Goal: Information Seeking & Learning: Learn about a topic

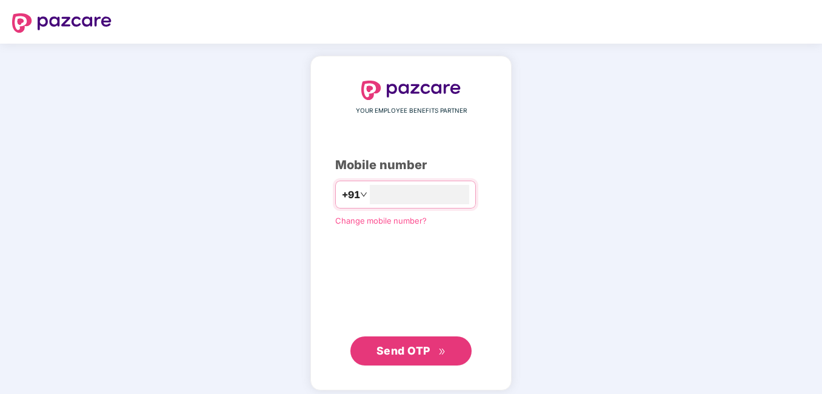
click at [412, 350] on span "Send OTP" at bounding box center [403, 350] width 54 height 13
click at [370, 195] on input "**********" at bounding box center [419, 194] width 99 height 19
type input "**********"
click at [413, 343] on span "Send OTP" at bounding box center [411, 349] width 70 height 17
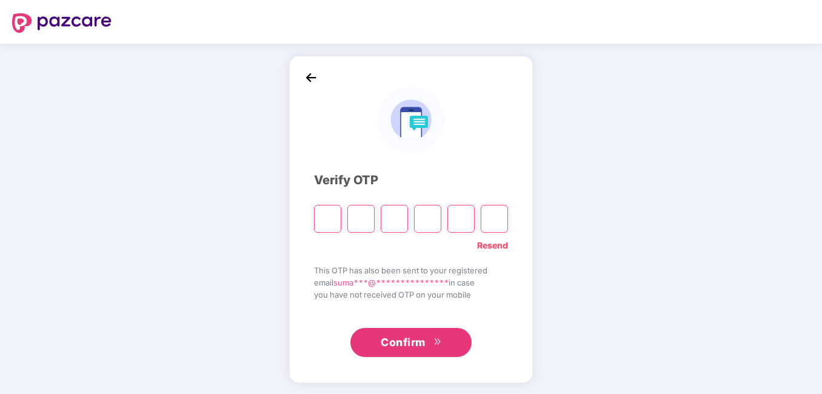
type input "*"
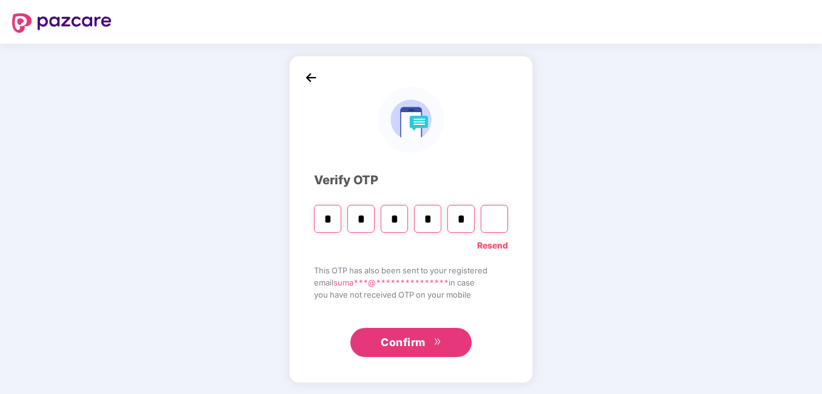
type input "*"
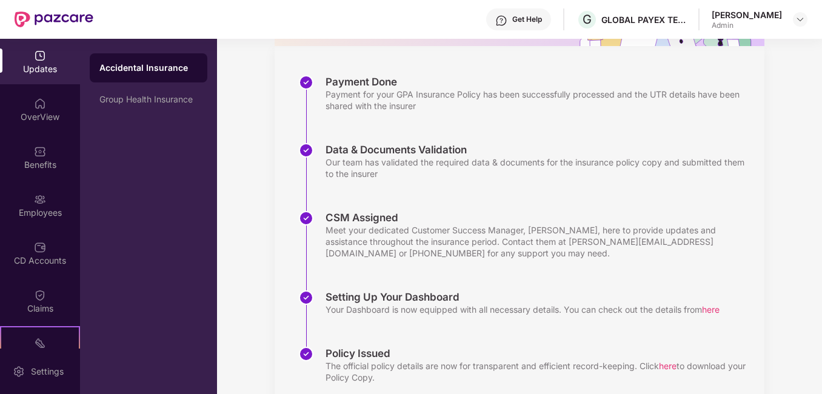
scroll to position [160, 0]
click at [34, 109] on img at bounding box center [40, 104] width 12 height 12
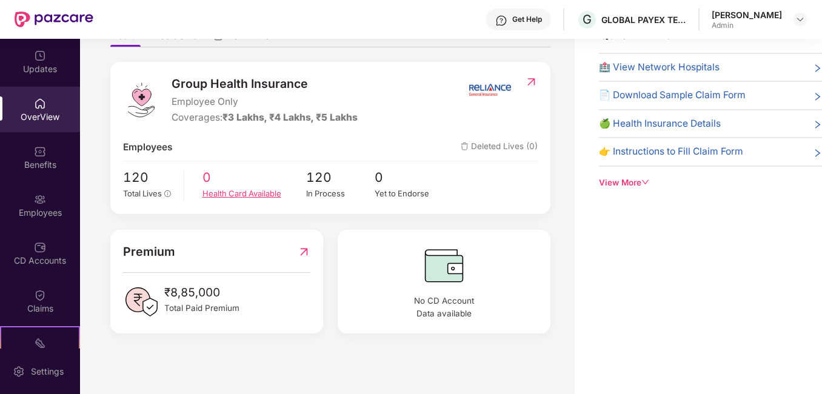
scroll to position [92, 0]
click at [253, 197] on div "Health Card Available" at bounding box center [254, 193] width 104 height 12
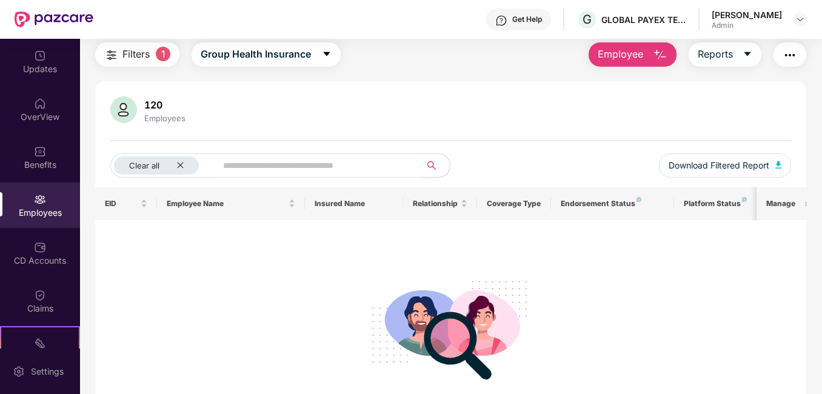
click at [149, 55] on span "Filters" at bounding box center [135, 54] width 27 height 15
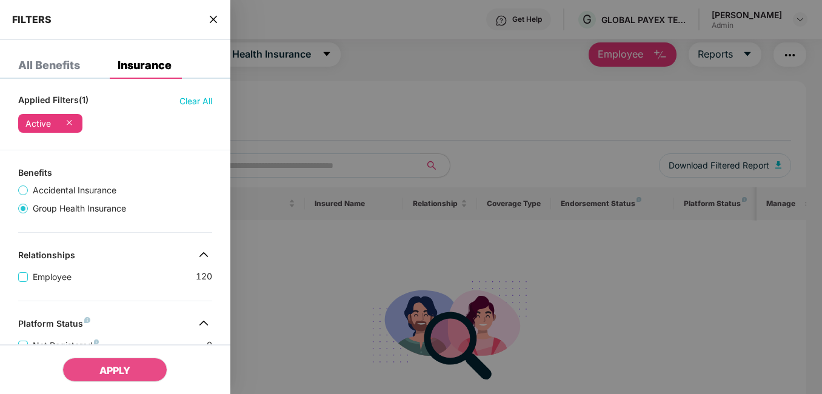
click at [214, 15] on icon "close" at bounding box center [214, 20] width 10 height 10
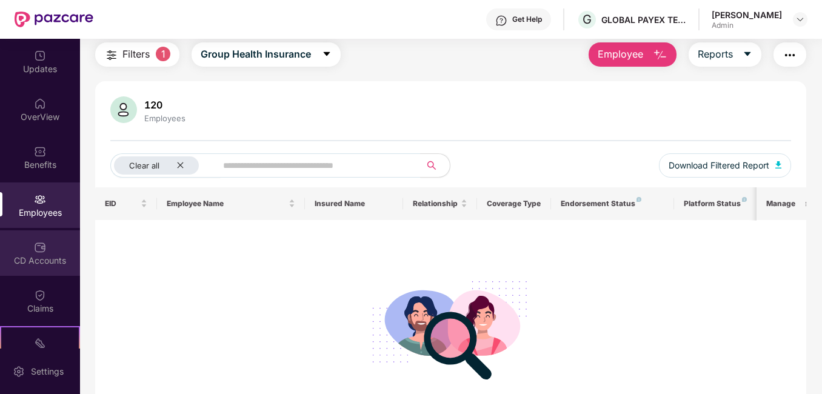
click at [38, 247] on img at bounding box center [40, 247] width 12 height 12
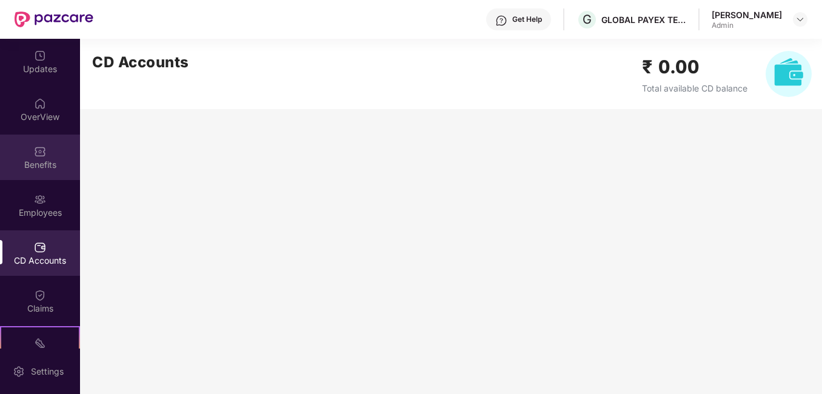
click at [43, 149] on img at bounding box center [40, 152] width 12 height 12
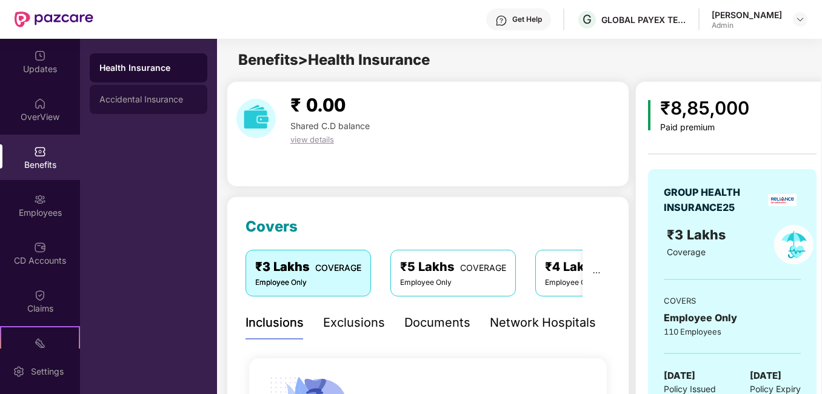
click at [130, 103] on div "Accidental Insurance" at bounding box center [148, 100] width 98 height 10
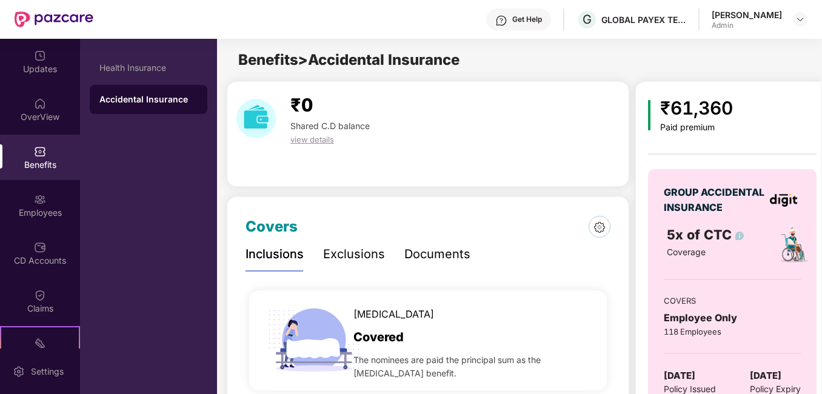
click at [362, 246] on div "Exclusions" at bounding box center [354, 254] width 62 height 19
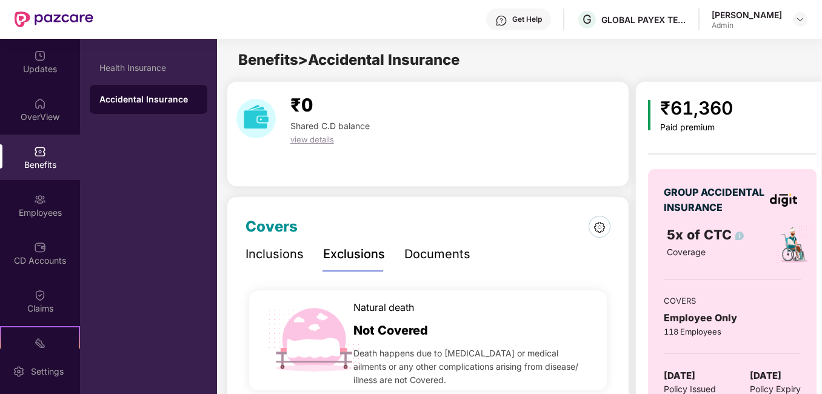
click at [432, 253] on div "Documents" at bounding box center [437, 254] width 66 height 19
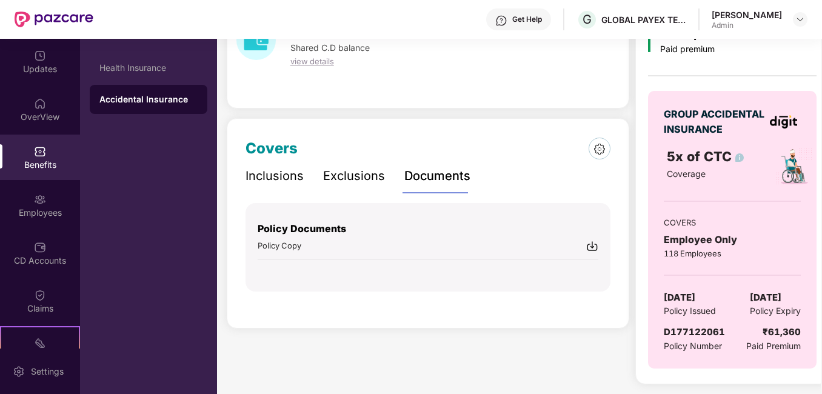
scroll to position [78, 0]
click at [278, 175] on div "Inclusions" at bounding box center [275, 176] width 58 height 19
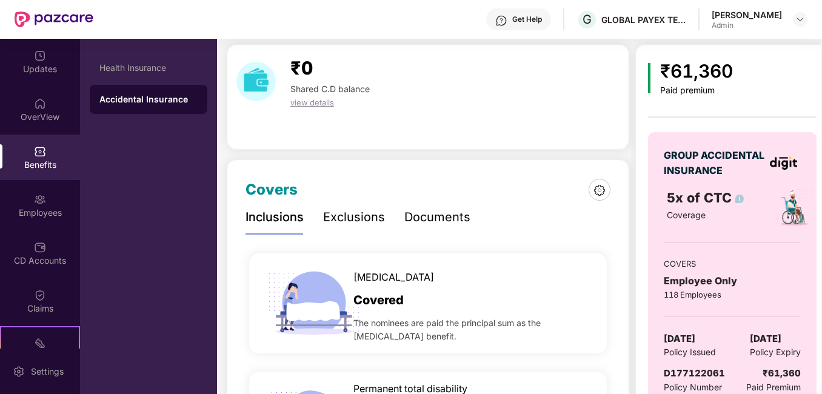
scroll to position [0, 0]
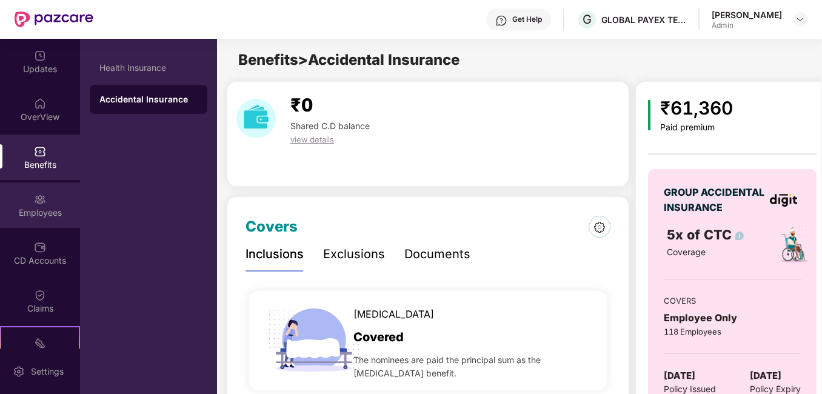
click at [43, 193] on img at bounding box center [40, 199] width 12 height 12
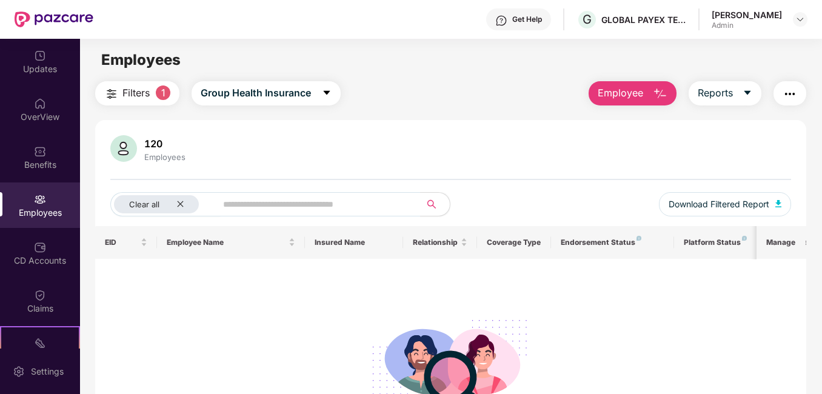
scroll to position [1, 0]
click at [326, 89] on icon "caret-down" at bounding box center [327, 92] width 10 height 10
click at [166, 284] on div "No data found" at bounding box center [451, 359] width 692 height 182
